Goal: Task Accomplishment & Management: Manage account settings

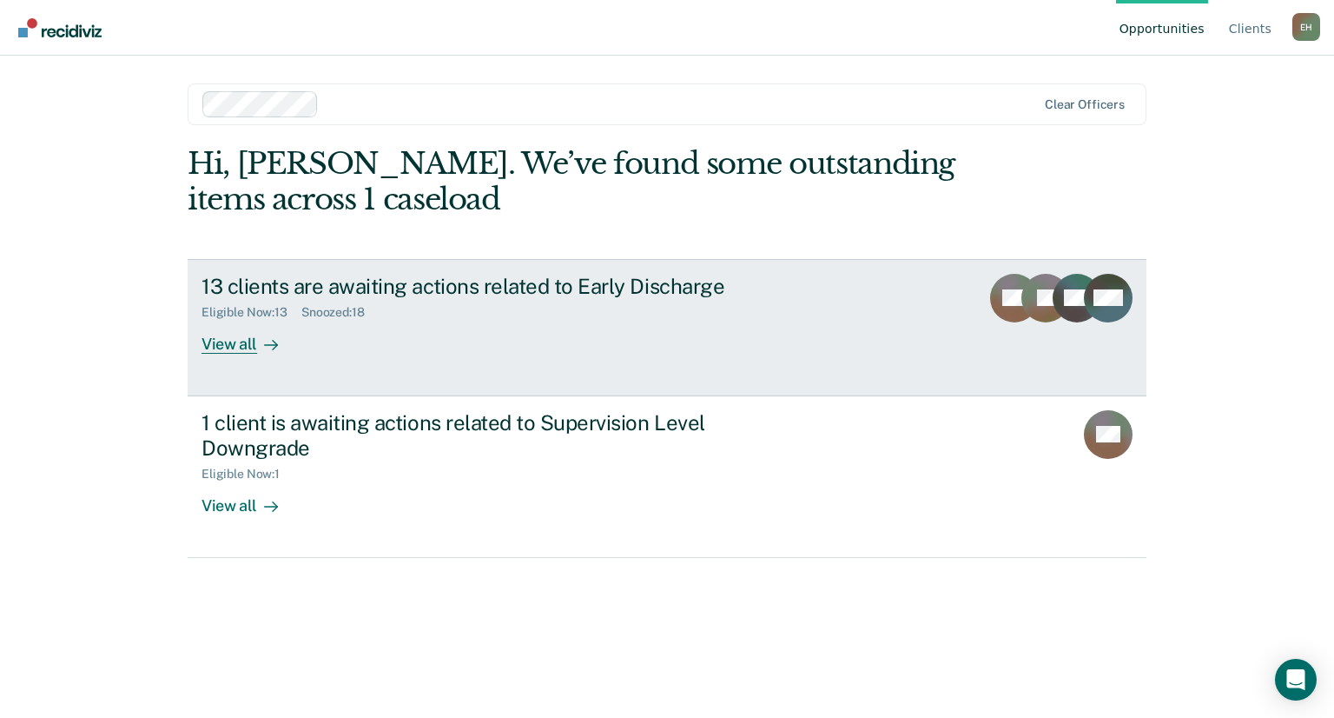
click at [570, 309] on div "Eligible Now : 13 Snoozed : 18" at bounding box center [507, 309] width 610 height 22
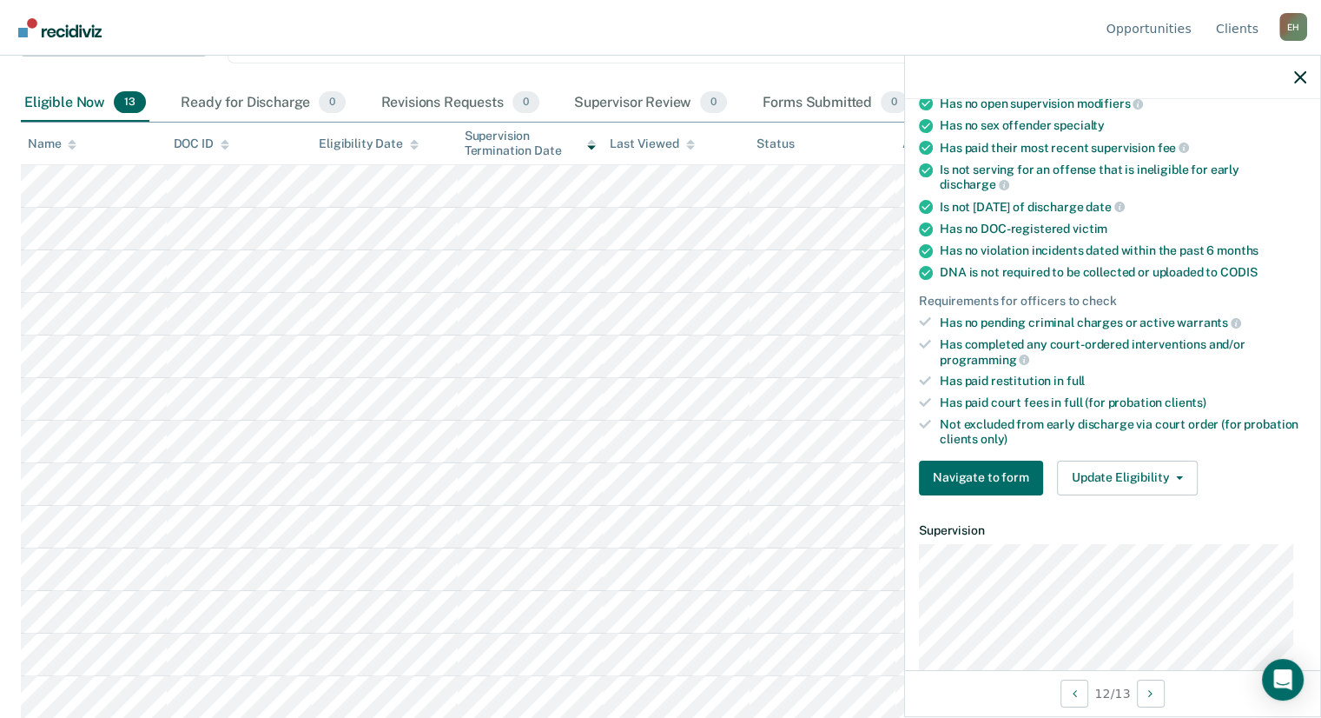
scroll to position [252, 0]
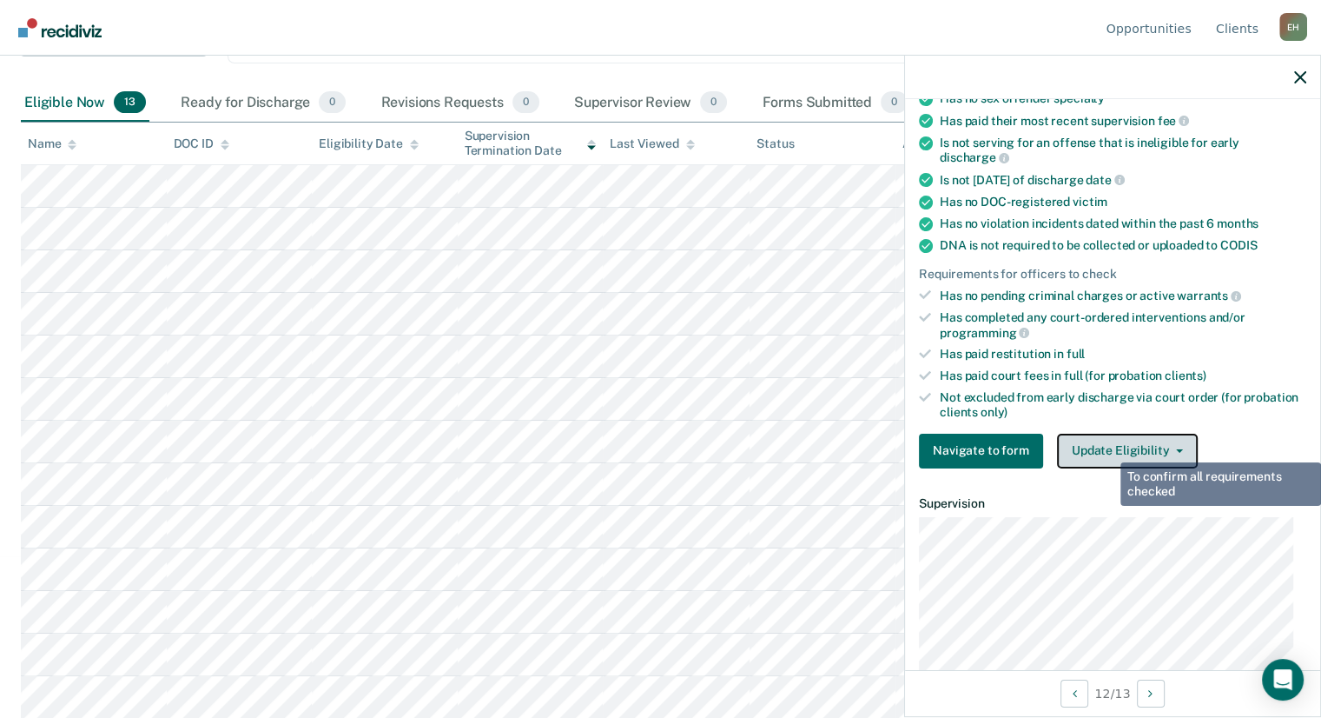
click at [1108, 448] on button "Update Eligibility" at bounding box center [1127, 450] width 141 height 35
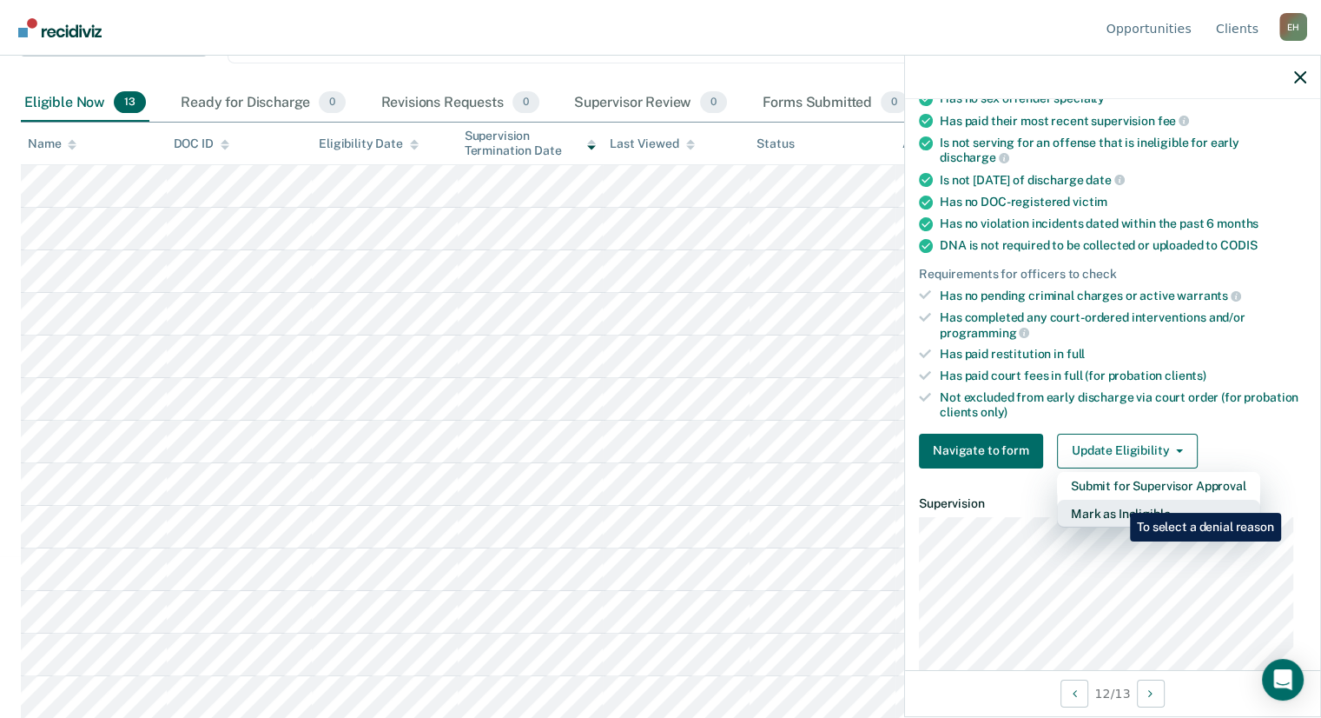
click at [1117, 500] on button "Mark as Ineligible" at bounding box center [1158, 514] width 203 height 28
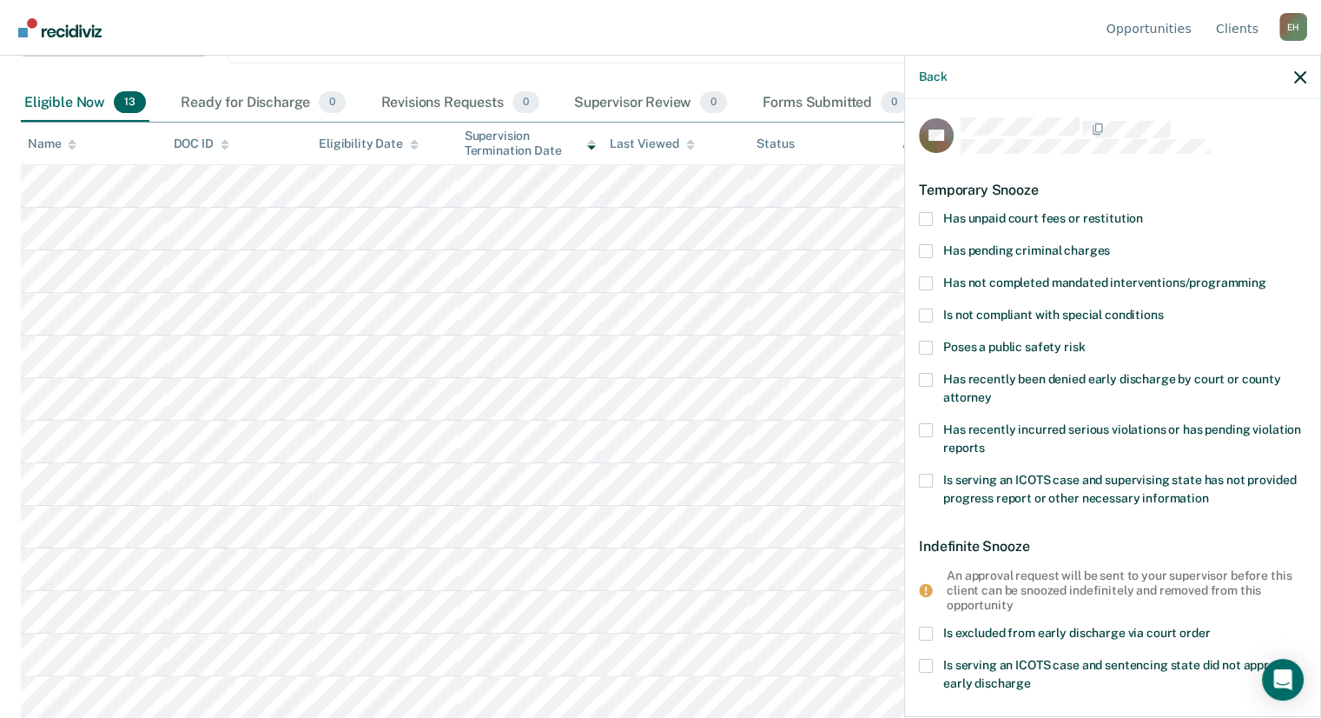
scroll to position [0, 0]
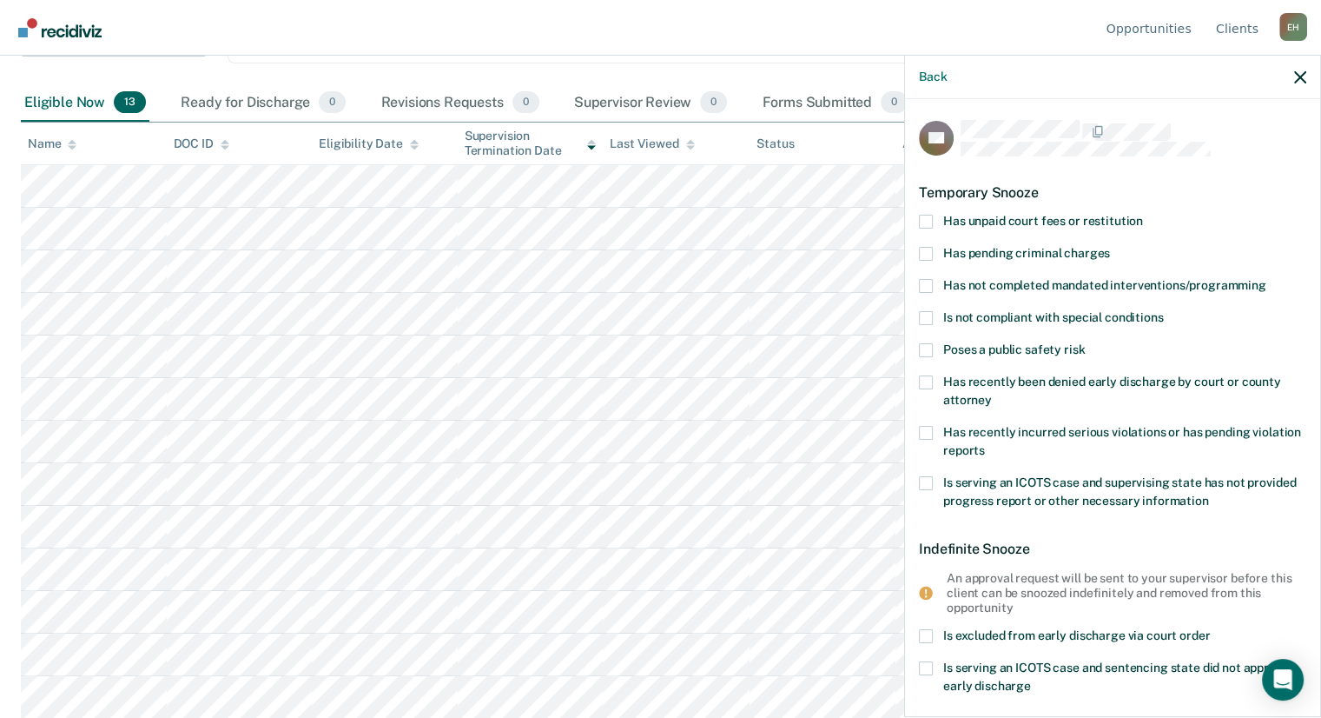
click at [928, 289] on span at bounding box center [926, 286] width 14 height 14
click at [1267, 279] on input "Has not completed mandated interventions/programming" at bounding box center [1267, 279] width 0 height 0
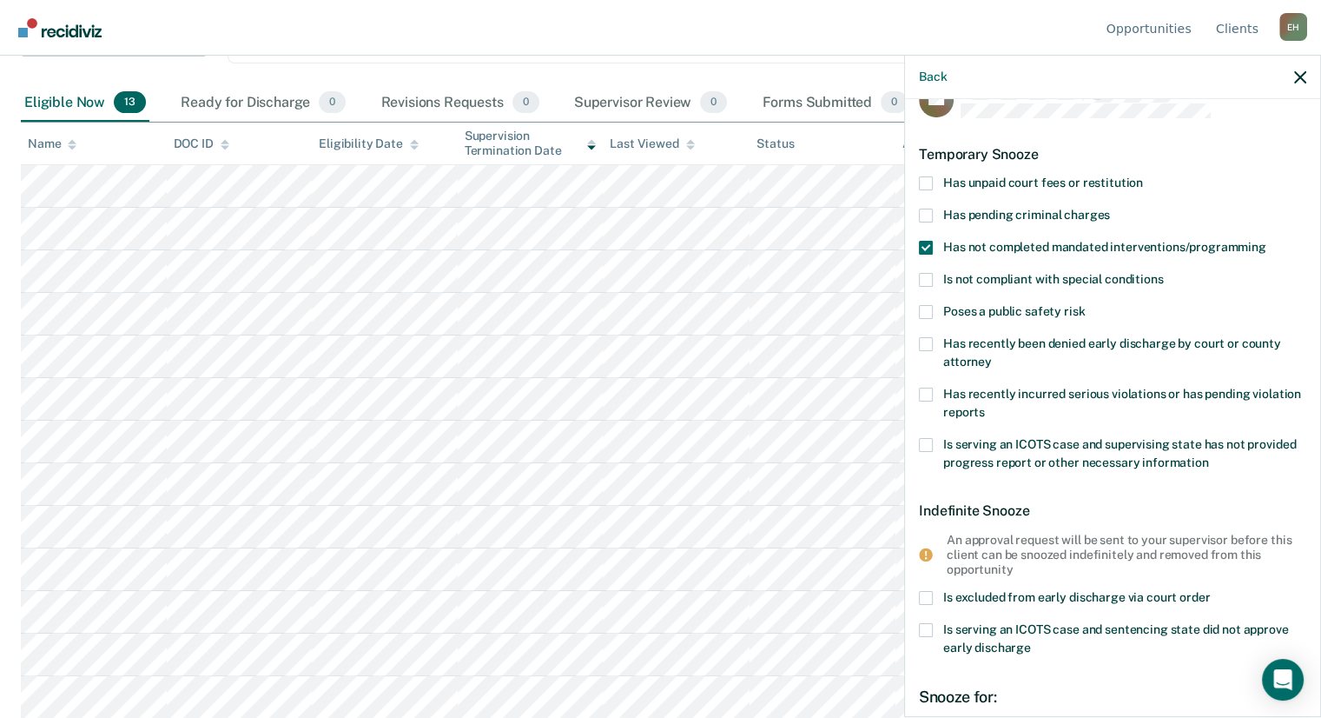
scroll to position [254, 0]
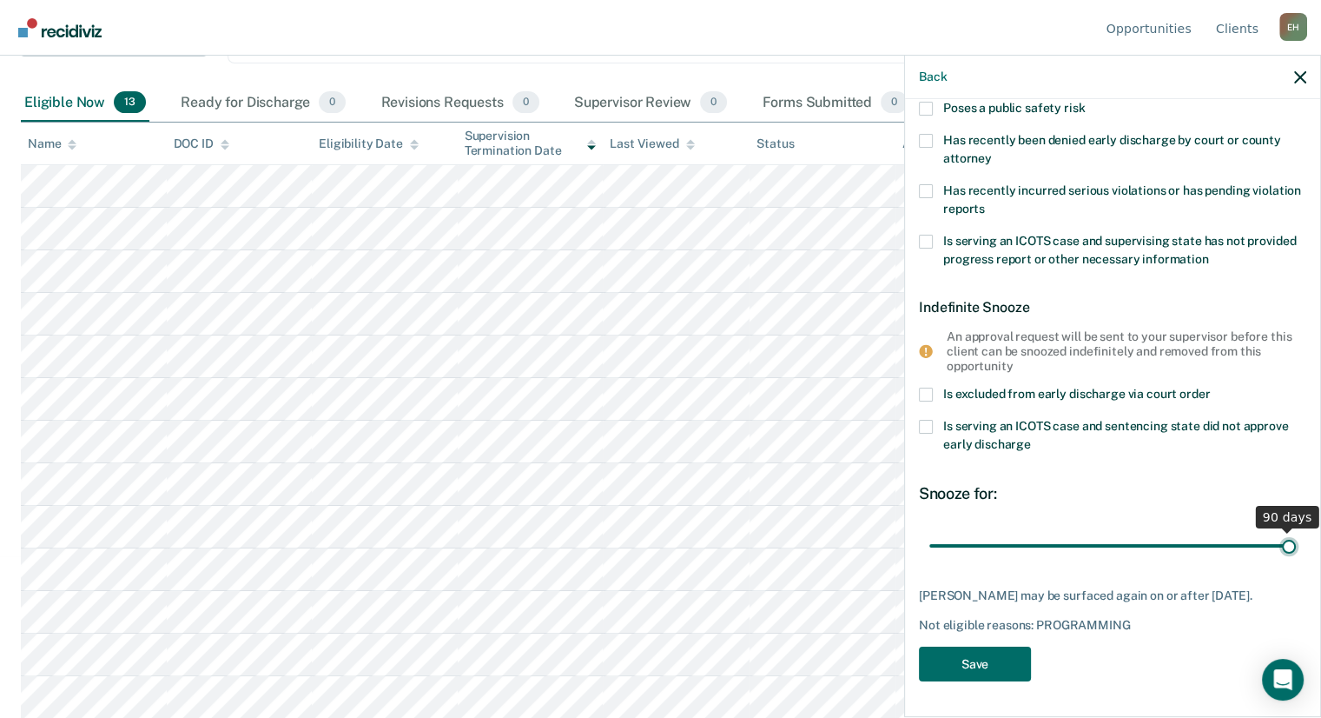
drag, startPoint x: 1043, startPoint y: 535, endPoint x: 1287, endPoint y: 535, distance: 244.1
type input "90"
click at [1287, 535] on input "range" at bounding box center [1113, 545] width 367 height 30
click at [990, 666] on button "Save" at bounding box center [975, 664] width 112 height 36
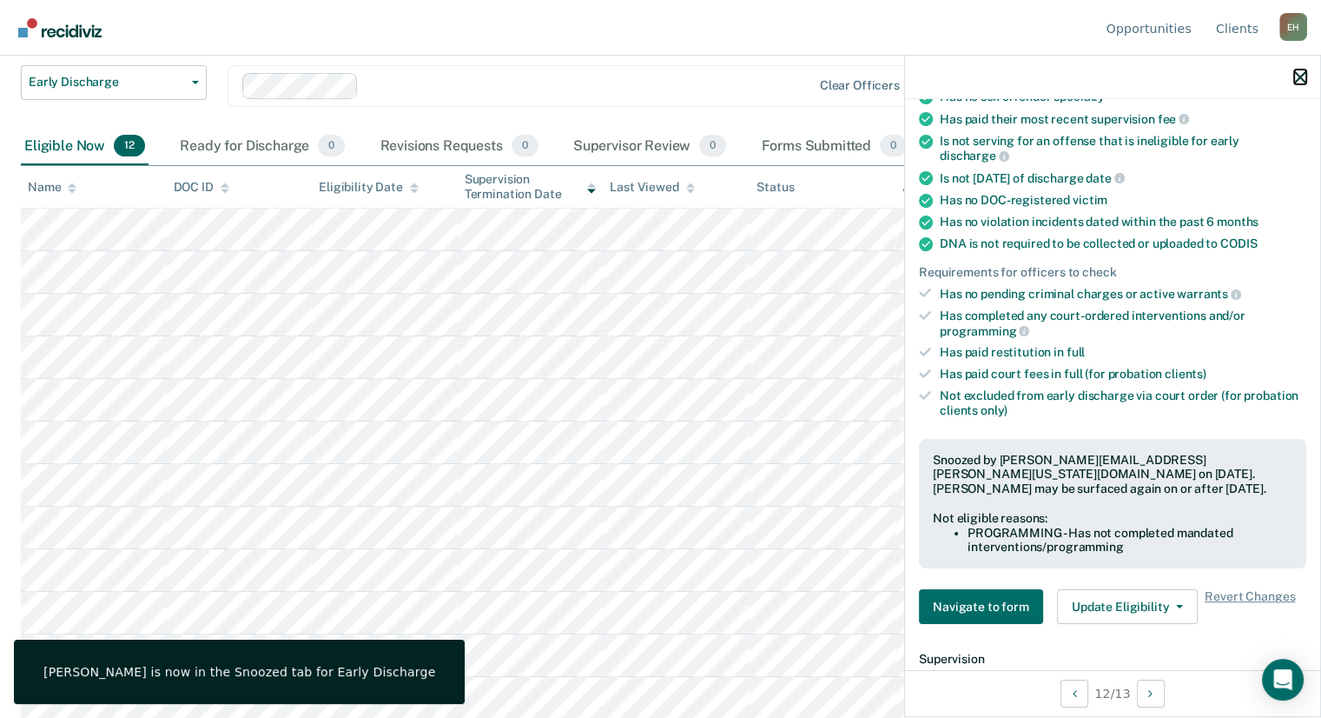
click at [1300, 77] on icon "button" at bounding box center [1300, 77] width 12 height 12
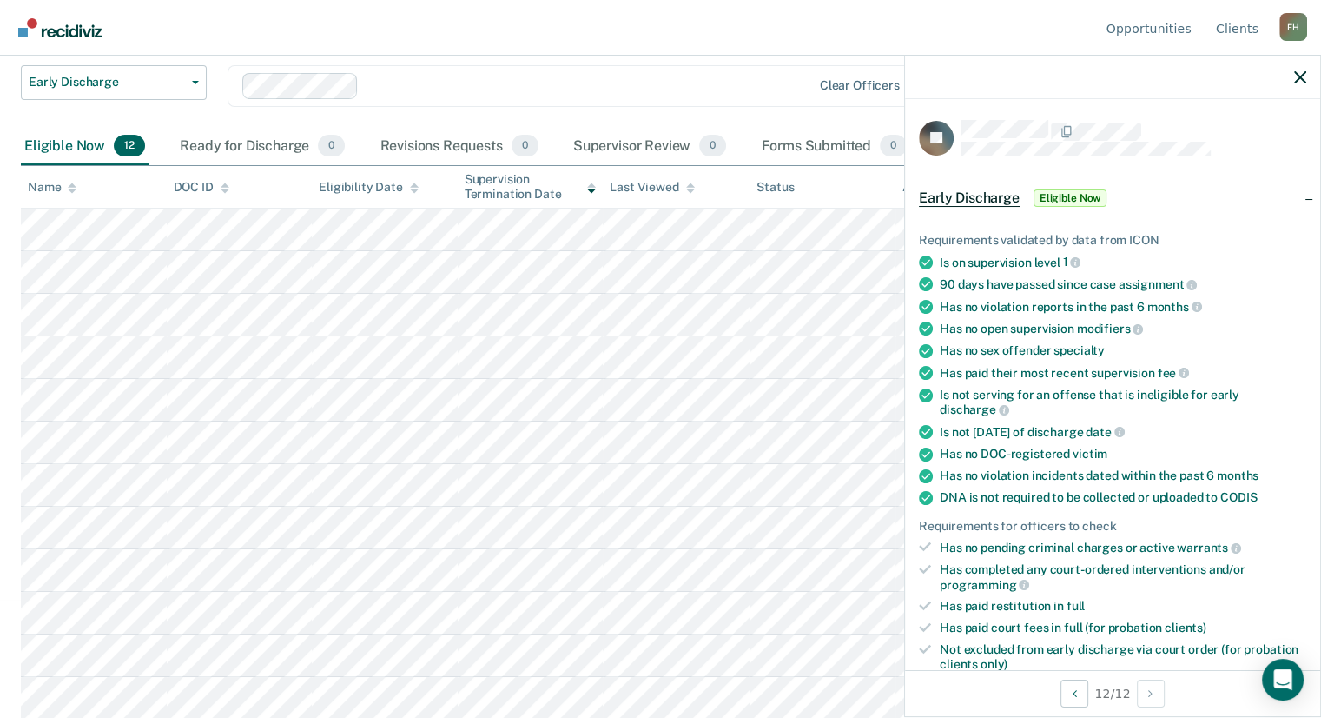
click at [1292, 75] on div at bounding box center [1112, 77] width 415 height 43
click at [1301, 74] on icon "button" at bounding box center [1300, 77] width 12 height 12
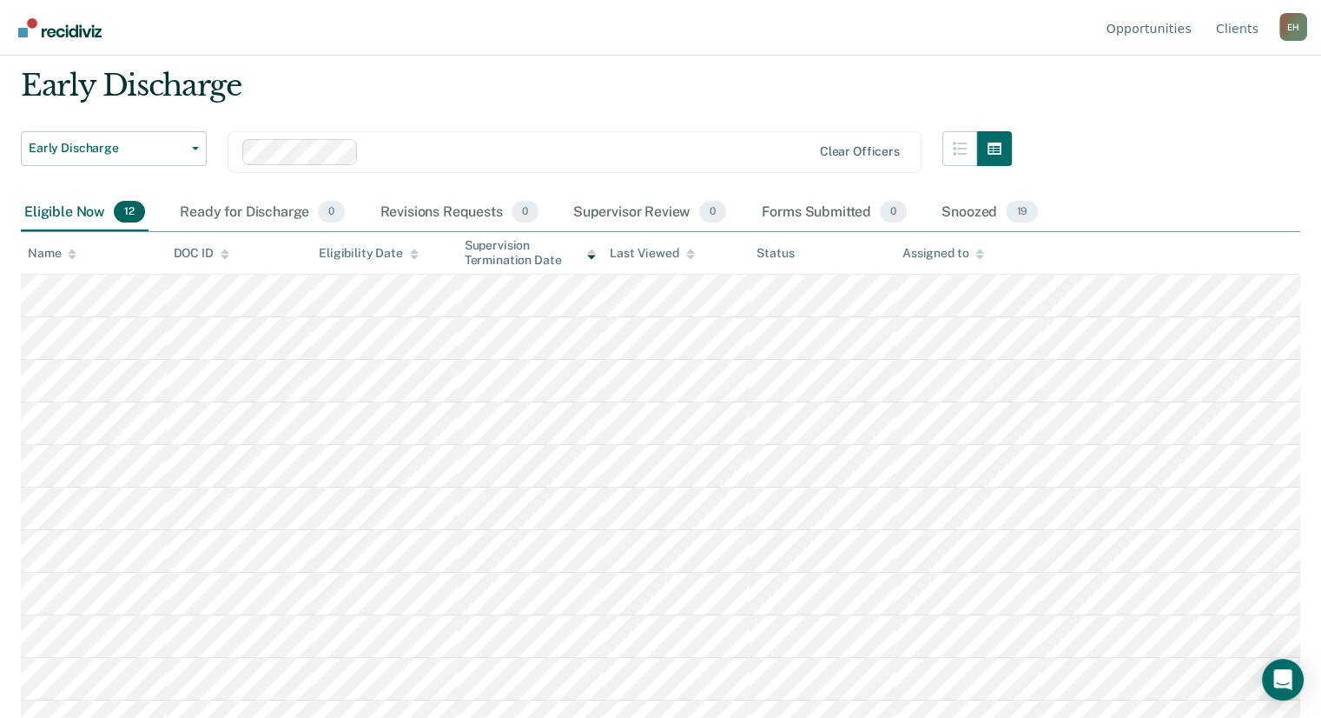
scroll to position [0, 0]
